Goal: Task Accomplishment & Management: Complete application form

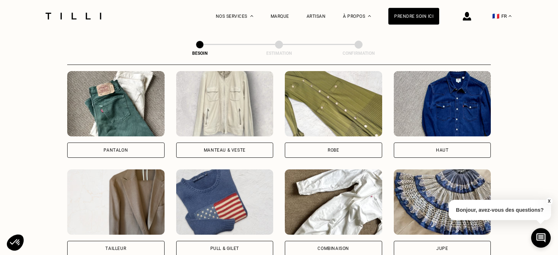
scroll to position [351, 0]
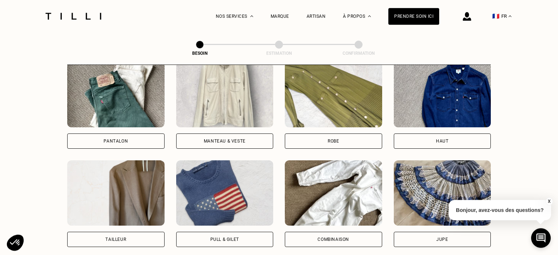
click at [123, 139] on div "Pantalon" at bounding box center [115, 141] width 24 height 4
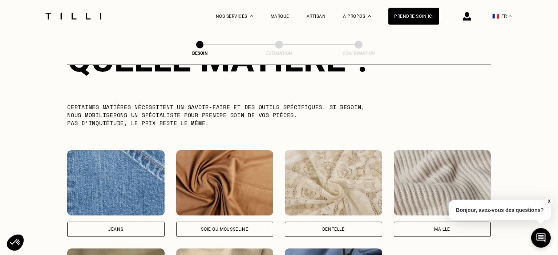
scroll to position [708, 0]
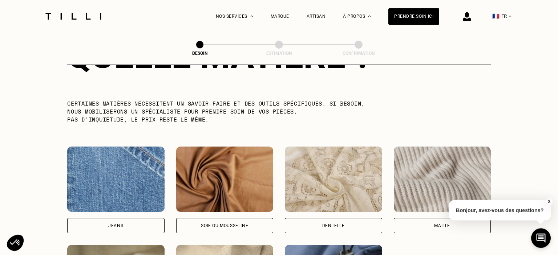
click at [445, 224] on div "Maille" at bounding box center [442, 226] width 16 height 4
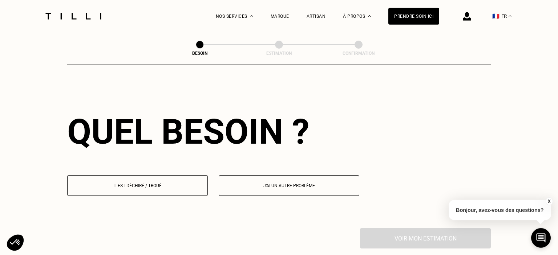
scroll to position [975, 0]
click at [144, 184] on button "Il est déchiré / troué" at bounding box center [137, 185] width 140 height 21
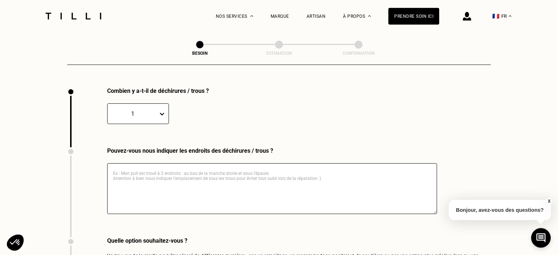
scroll to position [1116, 0]
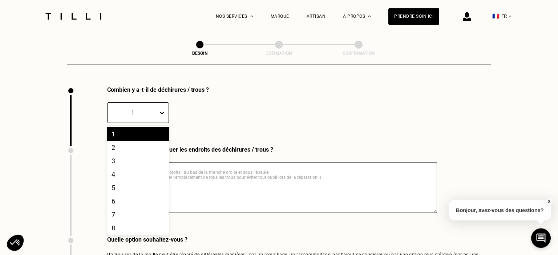
click at [162, 109] on icon at bounding box center [161, 112] width 7 height 7
click at [113, 145] on div "2" at bounding box center [138, 147] width 62 height 13
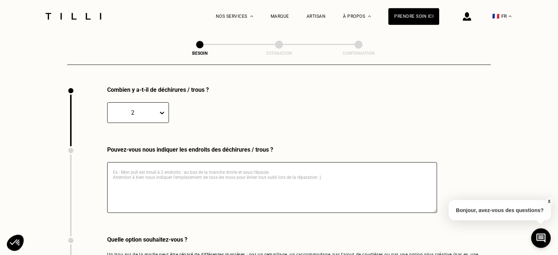
click at [117, 166] on textarea at bounding box center [272, 187] width 330 height 51
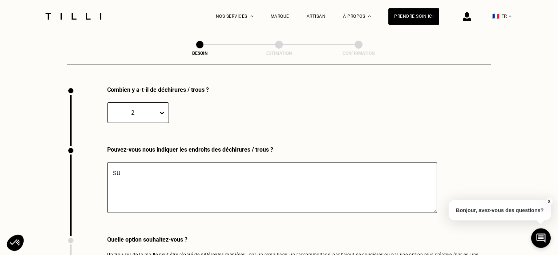
type textarea "S"
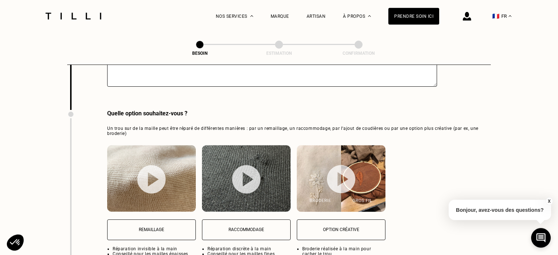
scroll to position [1270, 0]
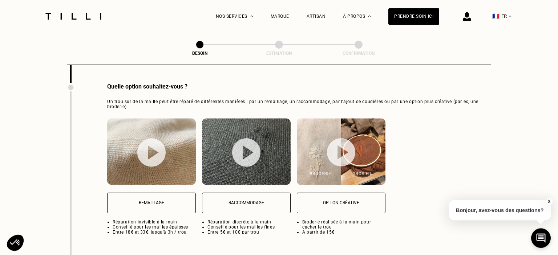
type textarea "Au niveau de la fesse"
click at [153, 147] on img at bounding box center [151, 152] width 28 height 29
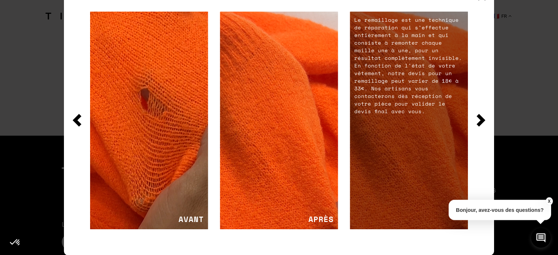
scroll to position [1673, 0]
click at [476, 118] on img at bounding box center [480, 120] width 9 height 13
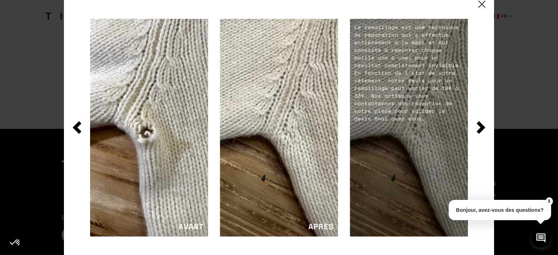
scroll to position [7, 0]
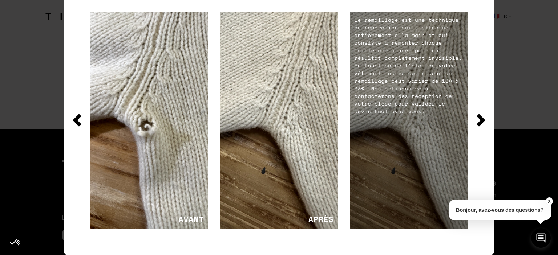
click at [481, 123] on img at bounding box center [480, 120] width 9 height 13
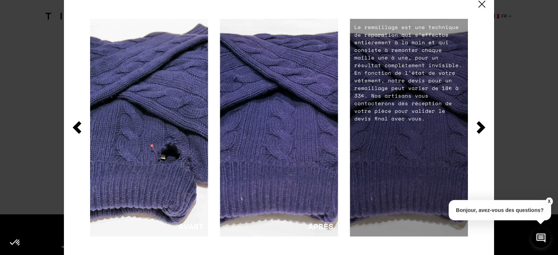
scroll to position [1703, 0]
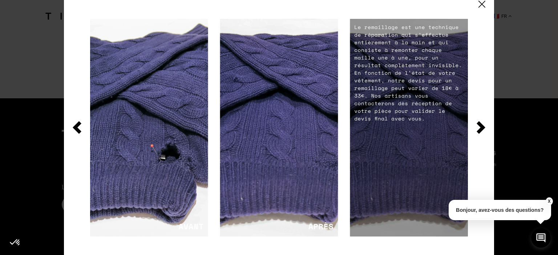
click at [480, 130] on img at bounding box center [480, 127] width 9 height 13
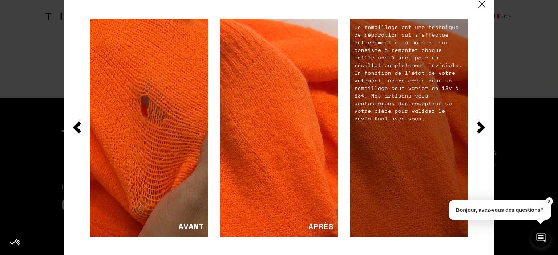
click at [480, 130] on img at bounding box center [480, 127] width 9 height 13
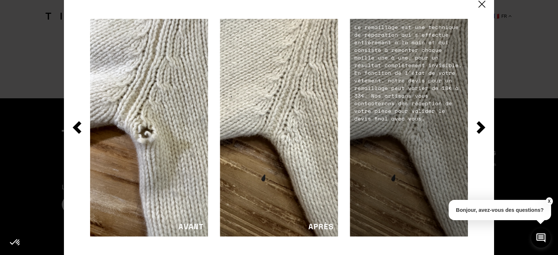
click at [480, 130] on img at bounding box center [480, 127] width 9 height 13
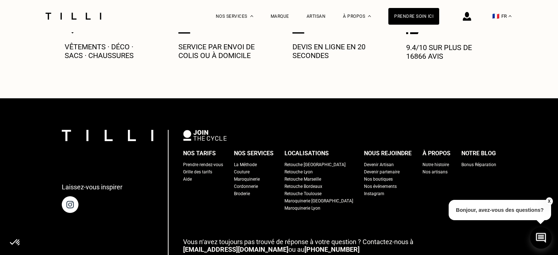
click at [540, 234] on icon at bounding box center [541, 238] width 12 height 19
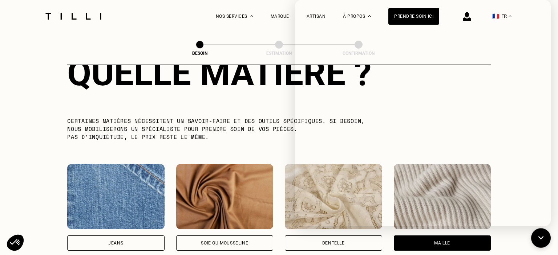
scroll to position [630, 0]
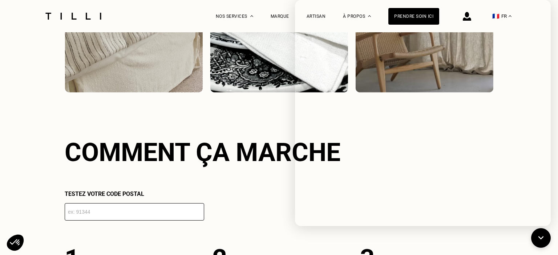
scroll to position [1188, 0]
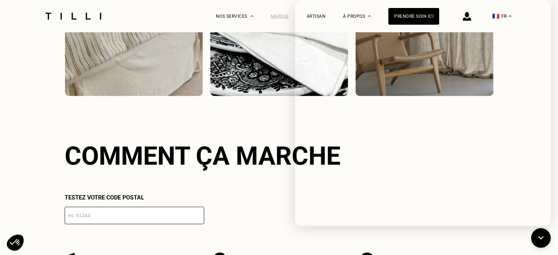
click at [287, 17] on div "Marque" at bounding box center [279, 16] width 19 height 5
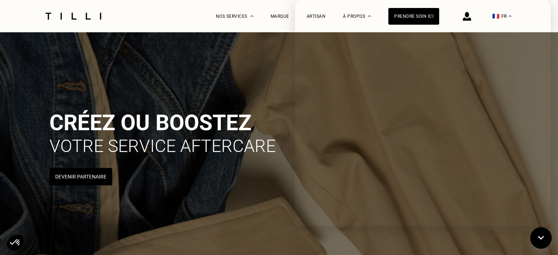
click at [540, 238] on icon at bounding box center [541, 238] width 6 height 4
click at [322, 15] on div "Artisan" at bounding box center [315, 16] width 19 height 5
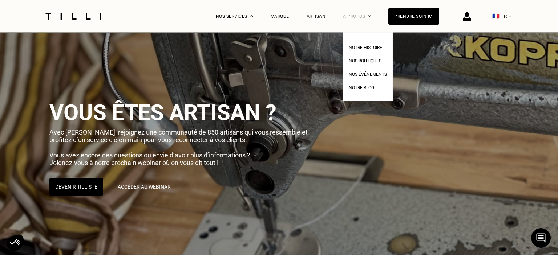
click at [360, 15] on div "À propos" at bounding box center [357, 16] width 28 height 32
click at [372, 62] on span "Nos boutiques" at bounding box center [364, 60] width 33 height 5
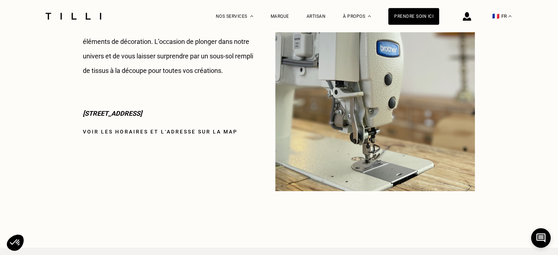
scroll to position [1111, 0]
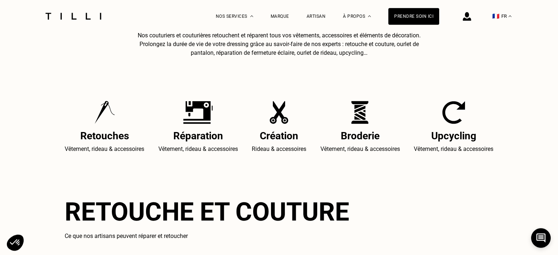
scroll to position [306, 0]
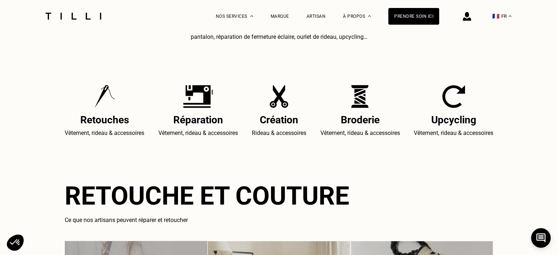
click at [199, 99] on img at bounding box center [198, 96] width 30 height 23
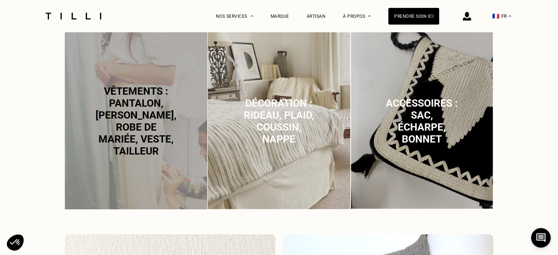
scroll to position [536, 0]
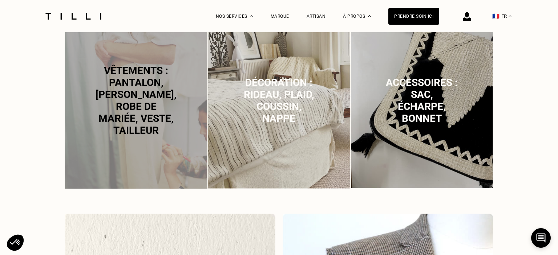
click at [144, 119] on span "Vêtements : pantalon, [PERSON_NAME], robe de mariée, veste, tailleur" at bounding box center [135, 101] width 81 height 72
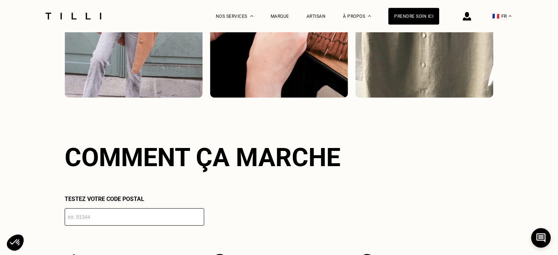
scroll to position [1336, 0]
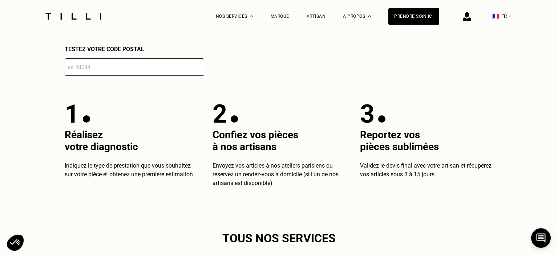
click at [68, 70] on input "number" at bounding box center [134, 66] width 139 height 17
type input "69100"
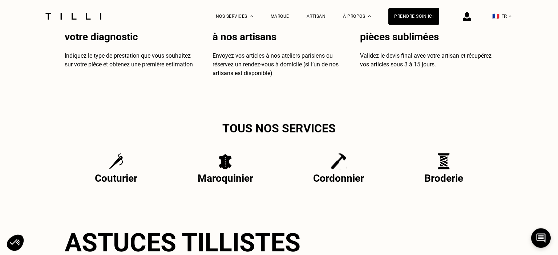
scroll to position [1490, 0]
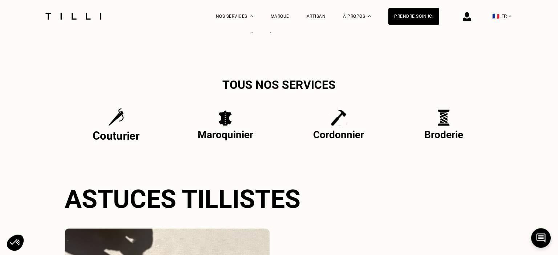
click at [120, 122] on img at bounding box center [116, 117] width 16 height 18
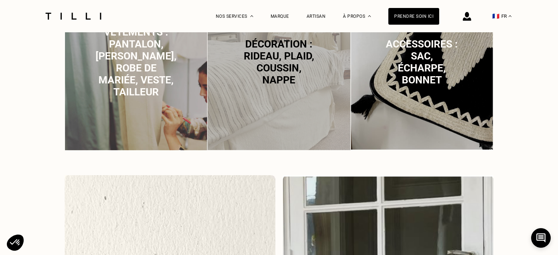
scroll to position [536, 0]
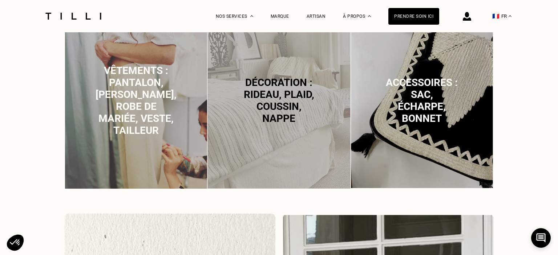
click at [143, 97] on span "Vêtements : pantalon, [PERSON_NAME], robe de mariée, veste, tailleur" at bounding box center [135, 101] width 81 height 72
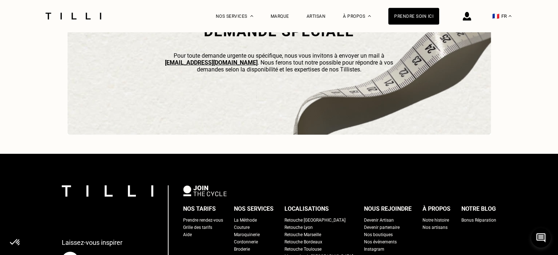
scroll to position [2065, 0]
